Goal: Check status

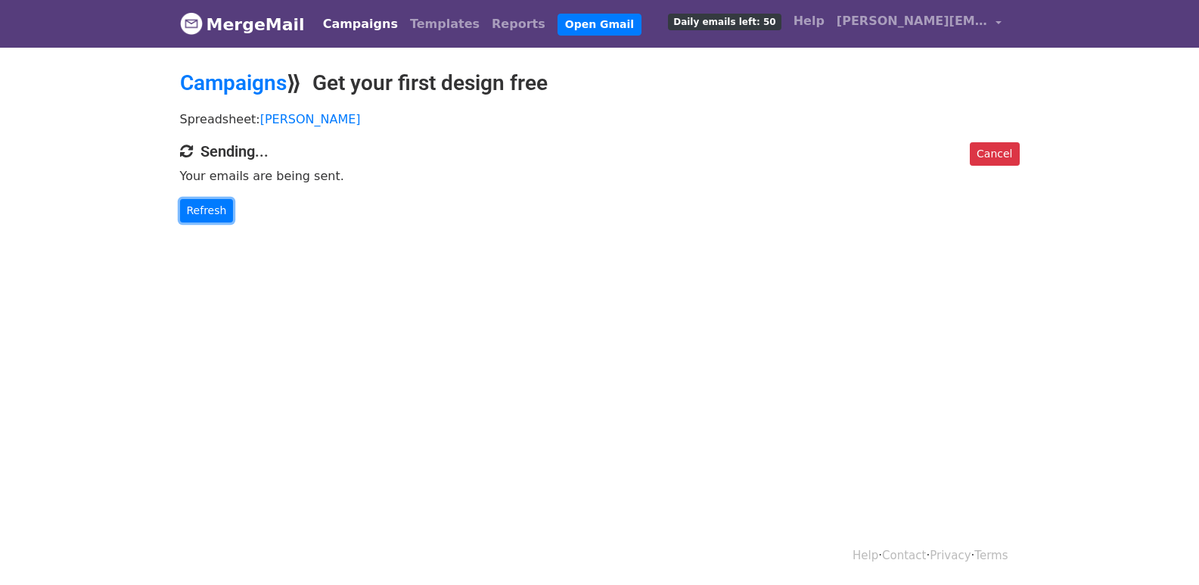
drag, startPoint x: 0, startPoint y: 0, endPoint x: 208, endPoint y: 210, distance: 295.2
click at [187, 202] on link "Refresh" at bounding box center [207, 210] width 54 height 23
click at [215, 219] on link "Refresh" at bounding box center [207, 210] width 54 height 23
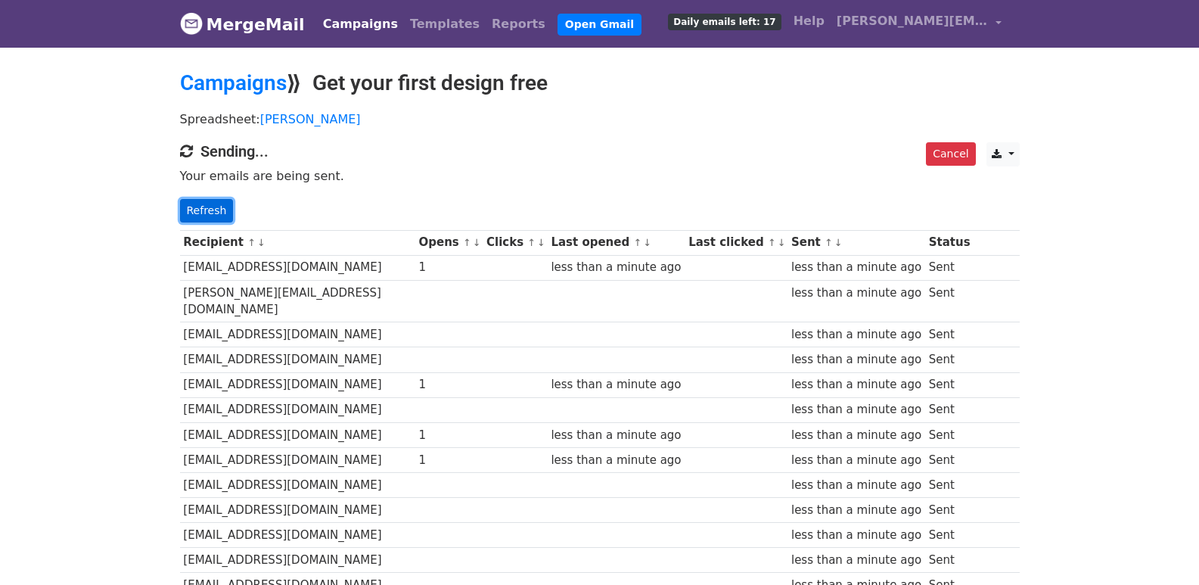
click at [203, 207] on link "Refresh" at bounding box center [207, 210] width 54 height 23
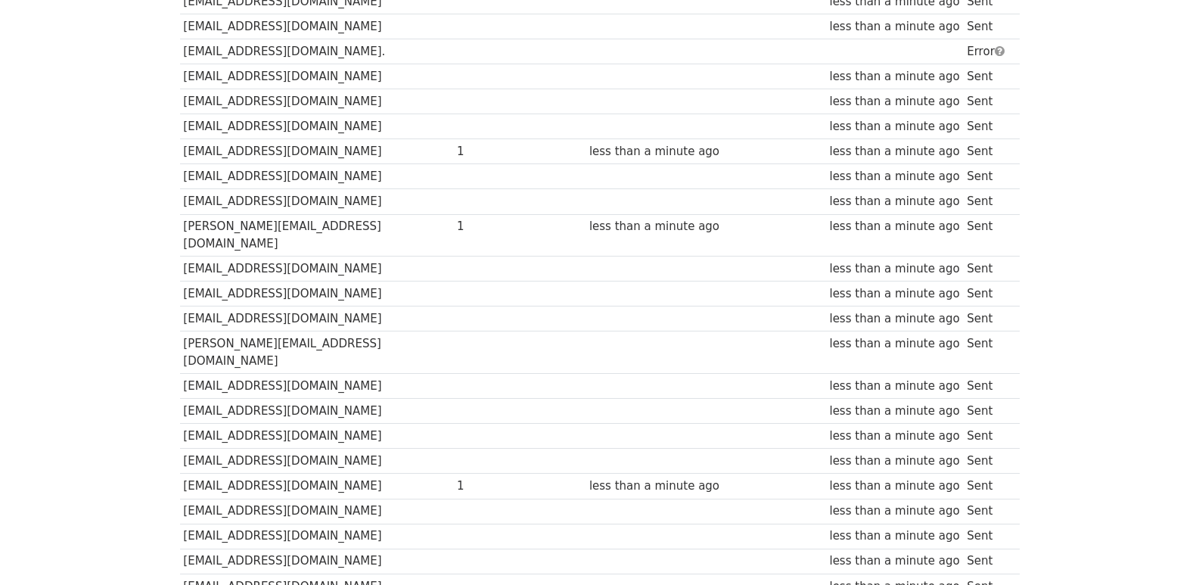
scroll to position [1053, 0]
